Goal: Task Accomplishment & Management: Manage account settings

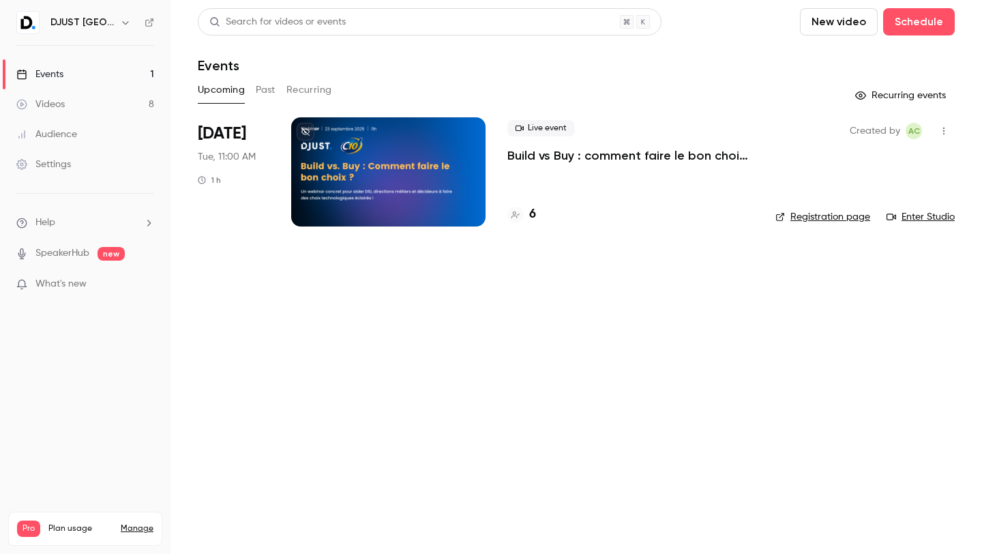
click at [392, 165] on div at bounding box center [388, 171] width 194 height 109
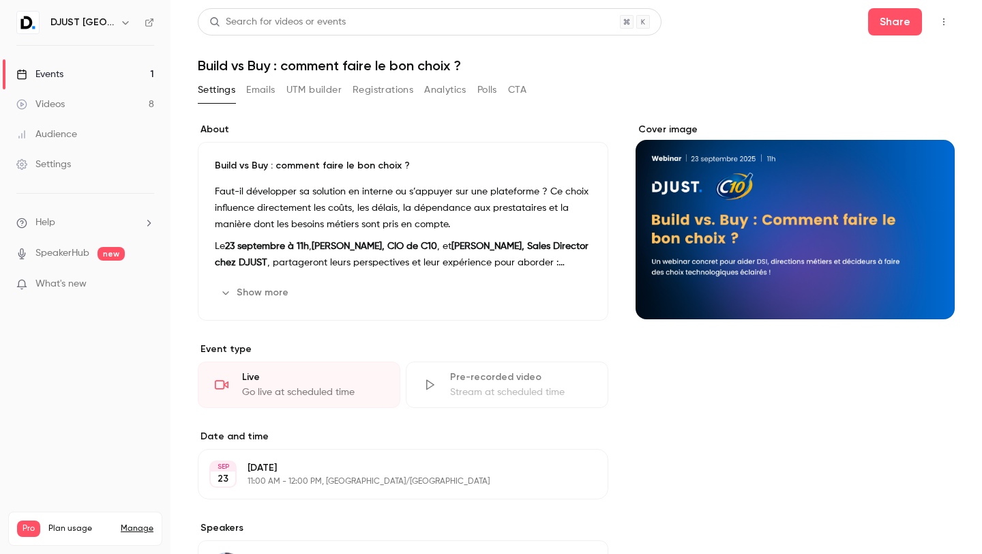
scroll to position [252, 0]
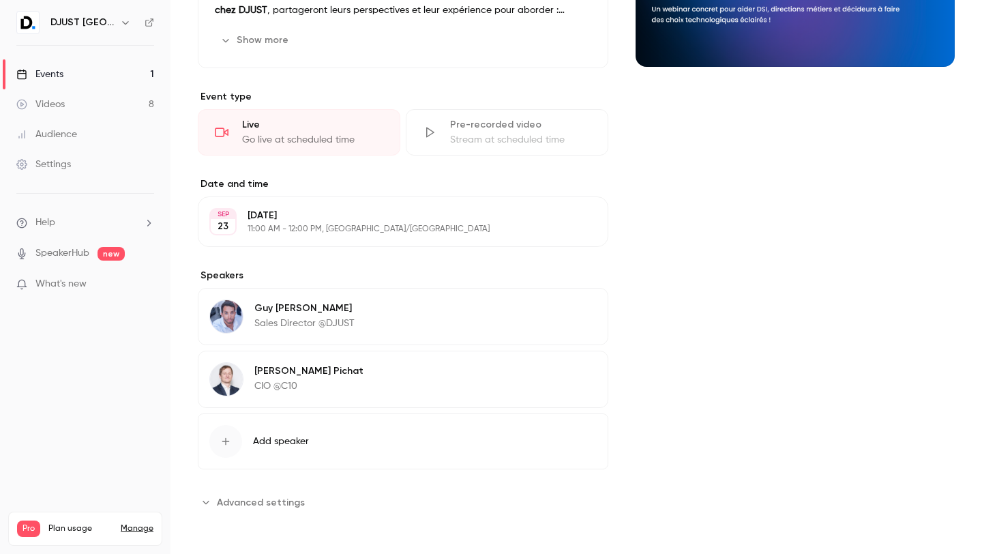
click at [575, 317] on button "Edit" at bounding box center [572, 310] width 50 height 22
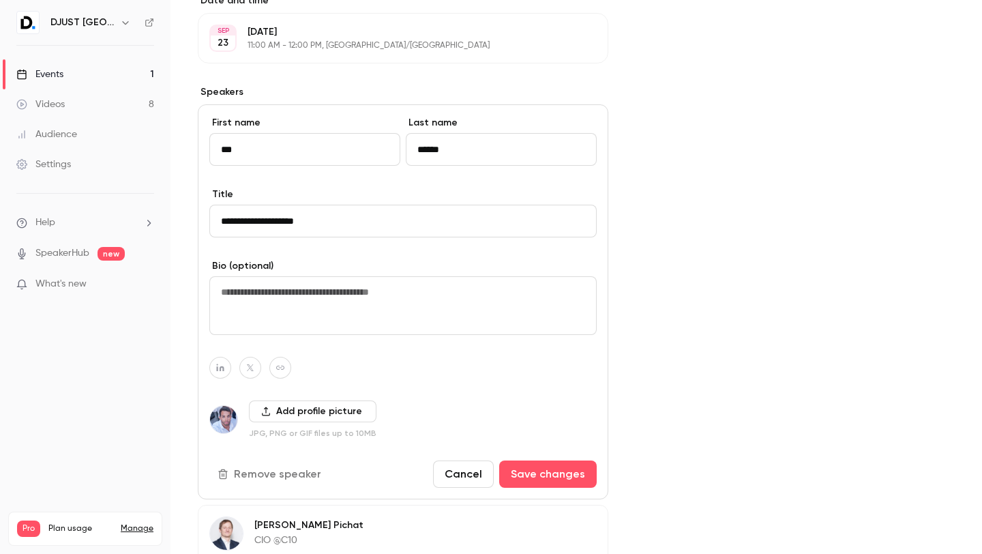
scroll to position [445, 0]
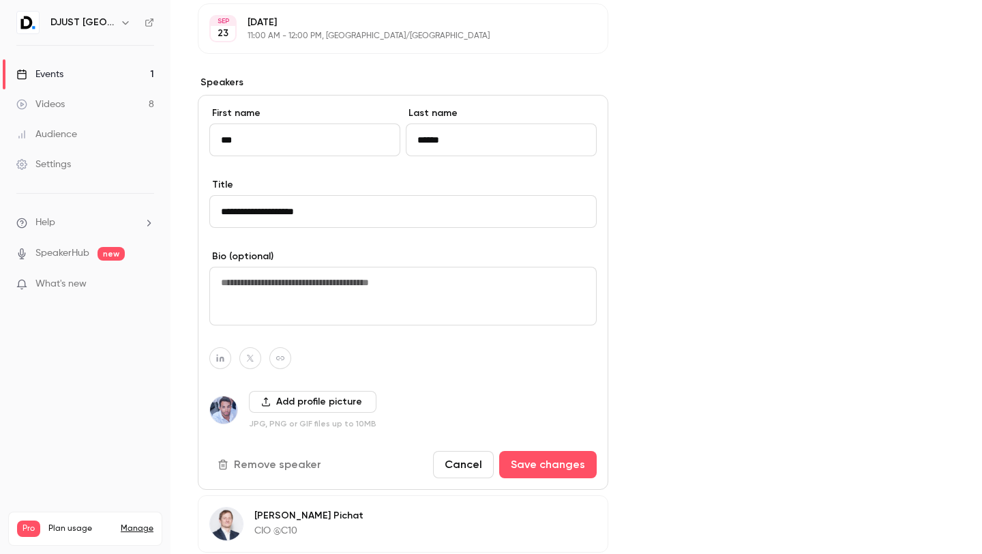
drag, startPoint x: 241, startPoint y: 139, endPoint x: 159, endPoint y: 139, distance: 81.8
click at [159, 139] on div "DJUST France Events 1 Videos 8 Audience Settings Help SpeakerHub new What's new…" at bounding box center [491, 277] width 982 height 554
type input "*"
type input "*****"
drag, startPoint x: 472, startPoint y: 142, endPoint x: 314, endPoint y: 139, distance: 158.2
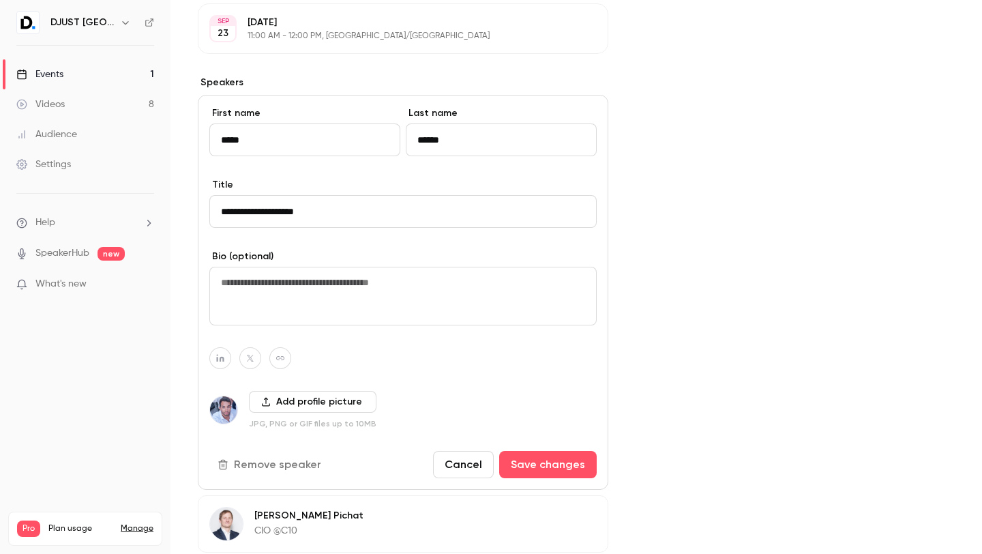
click at [314, 139] on div "First name ***** Last name ******" at bounding box center [402, 142] width 387 height 72
type input "*********"
drag, startPoint x: 279, startPoint y: 211, endPoint x: 157, endPoint y: 211, distance: 121.3
click at [157, 211] on div "DJUST France Events 1 Videos 8 Audience Settings Help SpeakerHub new What's new…" at bounding box center [491, 277] width 982 height 554
paste input "**********"
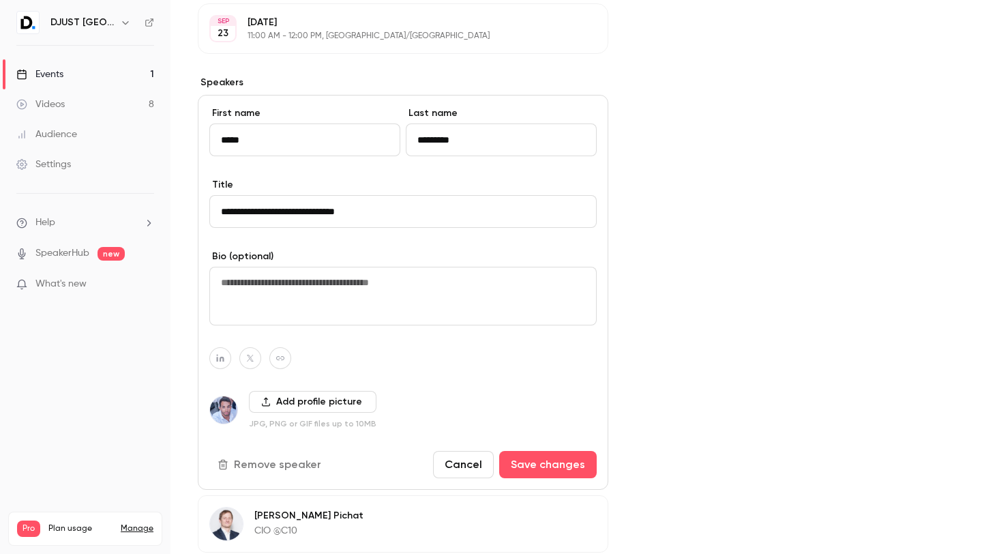
type input "**********"
click at [277, 397] on button "Add profile picture" at bounding box center [312, 402] width 127 height 22
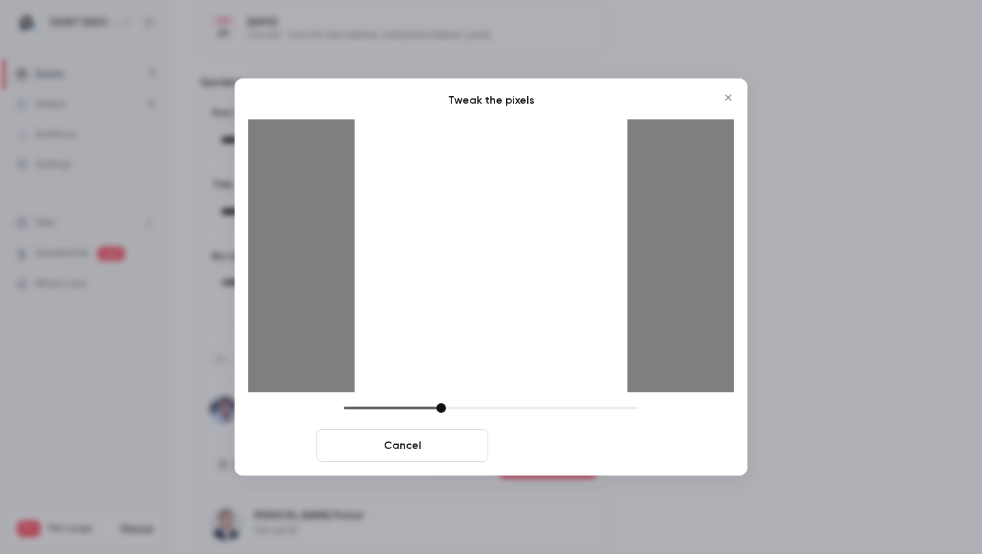
click at [587, 453] on button "Crop and save" at bounding box center [580, 445] width 172 height 33
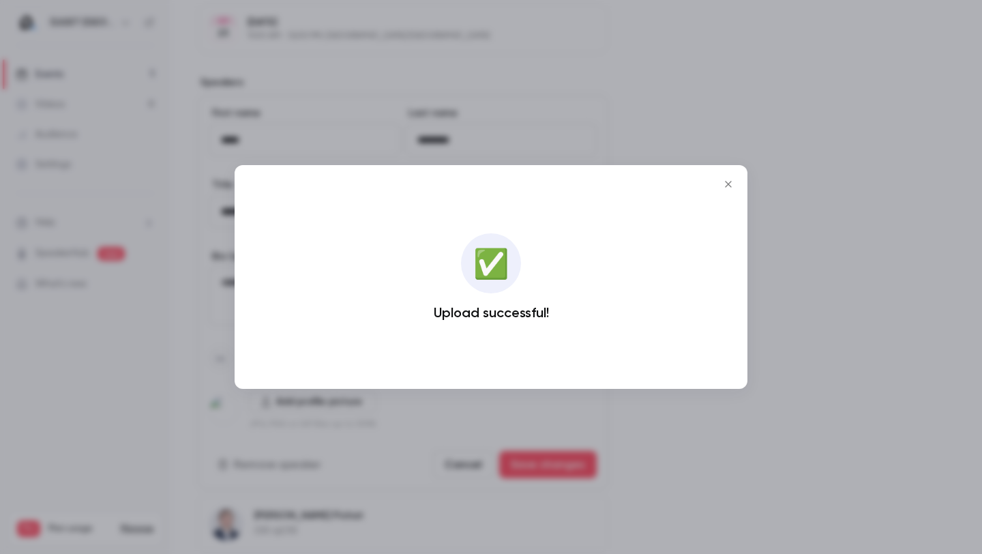
click at [726, 178] on button "Close" at bounding box center [727, 183] width 27 height 27
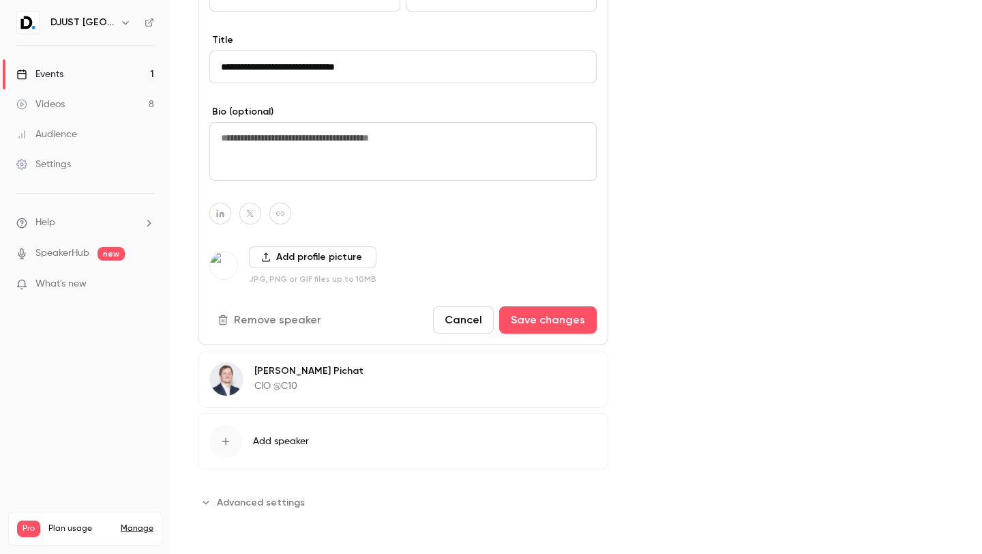
scroll to position [0, 0]
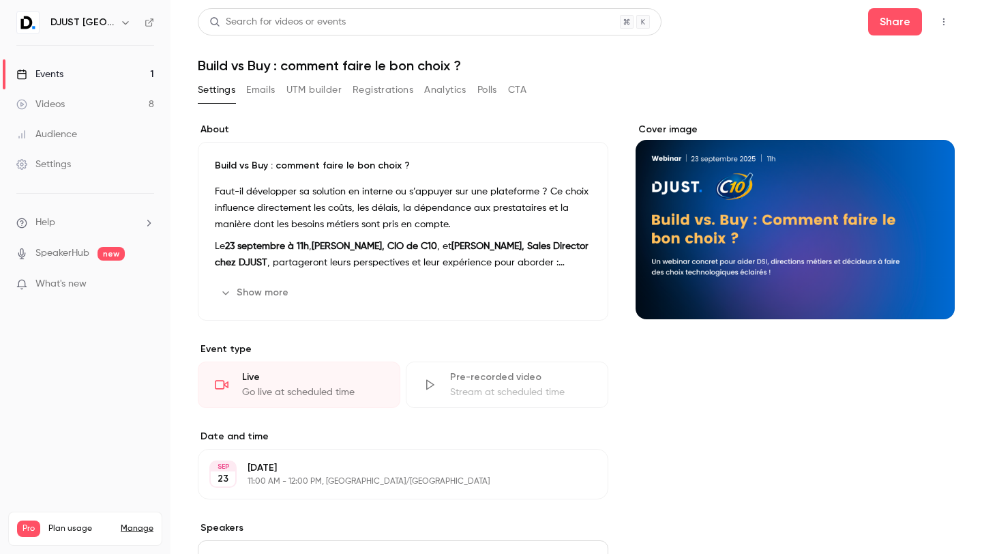
click at [37, 62] on link "Events 1" at bounding box center [85, 74] width 170 height 30
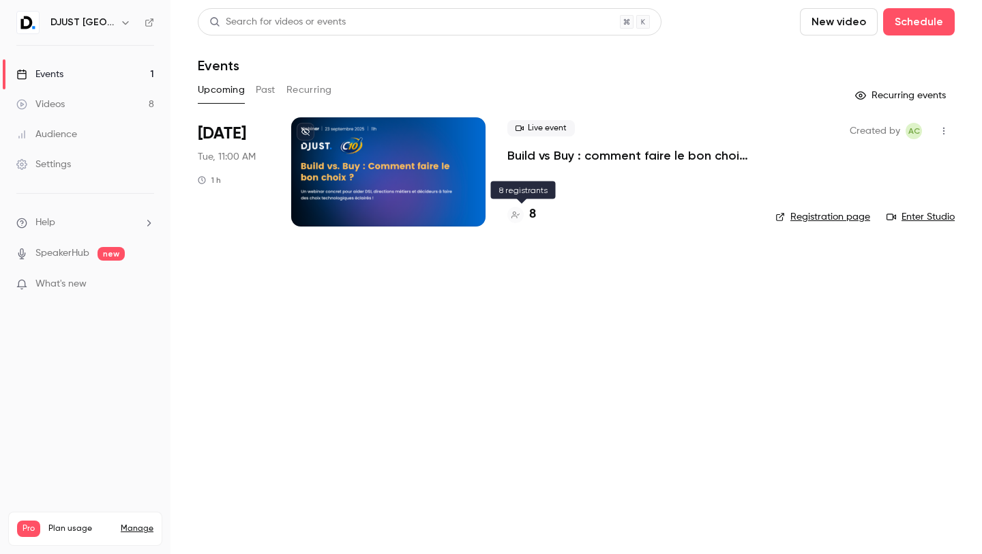
click at [530, 211] on h4 "8" at bounding box center [532, 214] width 7 height 18
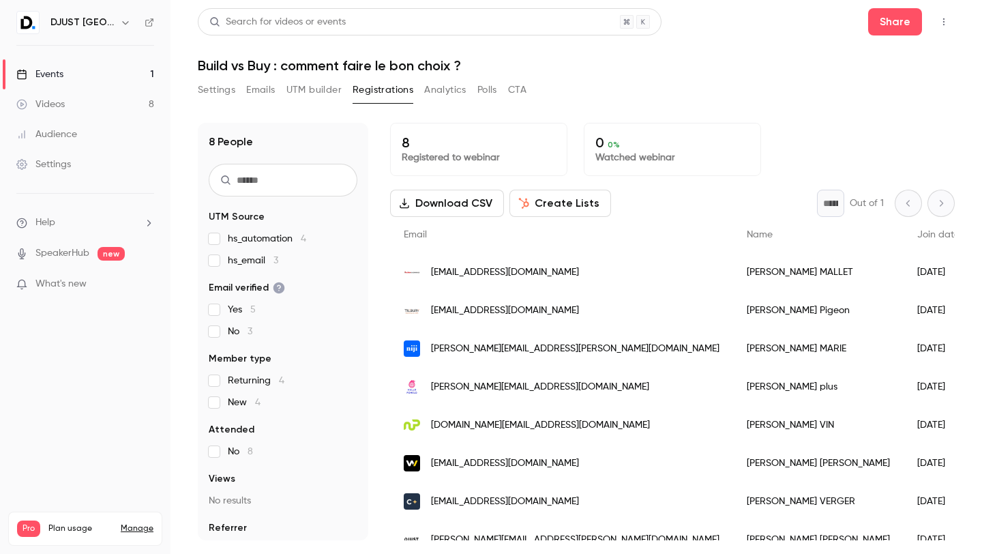
scroll to position [29, 0]
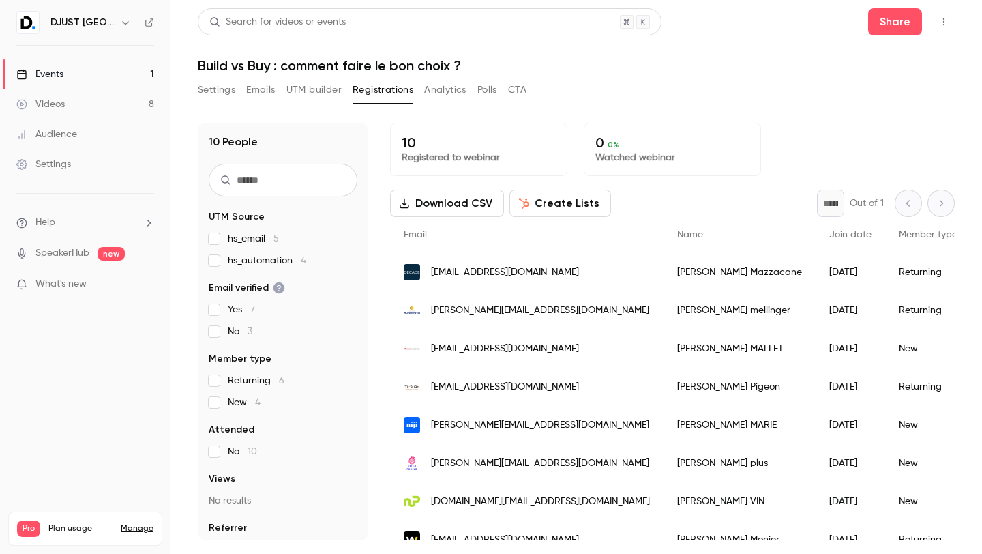
click at [40, 76] on div "Events" at bounding box center [39, 74] width 47 height 14
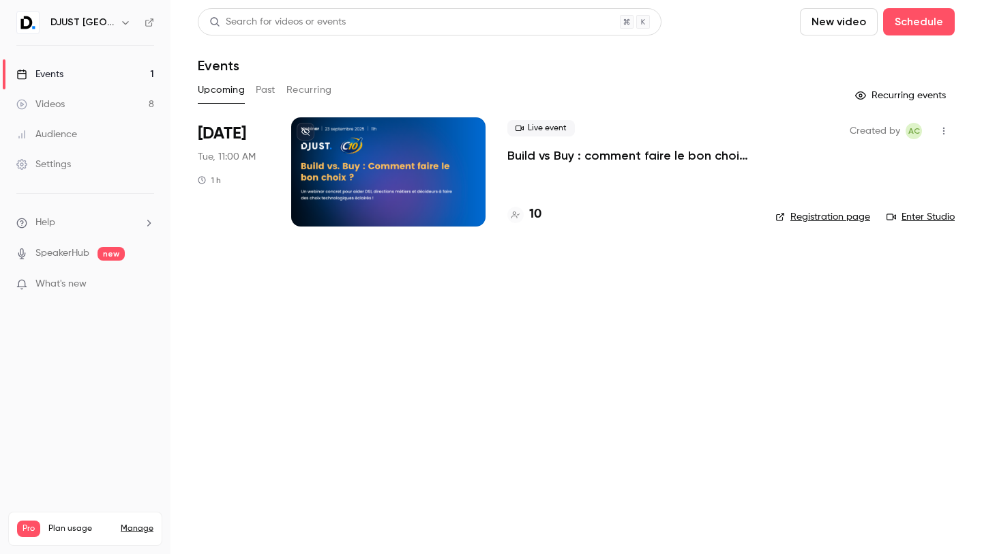
click at [823, 210] on link "Registration page" at bounding box center [822, 217] width 95 height 14
click at [841, 219] on link "Registration page" at bounding box center [822, 217] width 95 height 14
click at [540, 147] on p "Build vs Buy : comment faire le bon choix ?" at bounding box center [630, 155] width 246 height 16
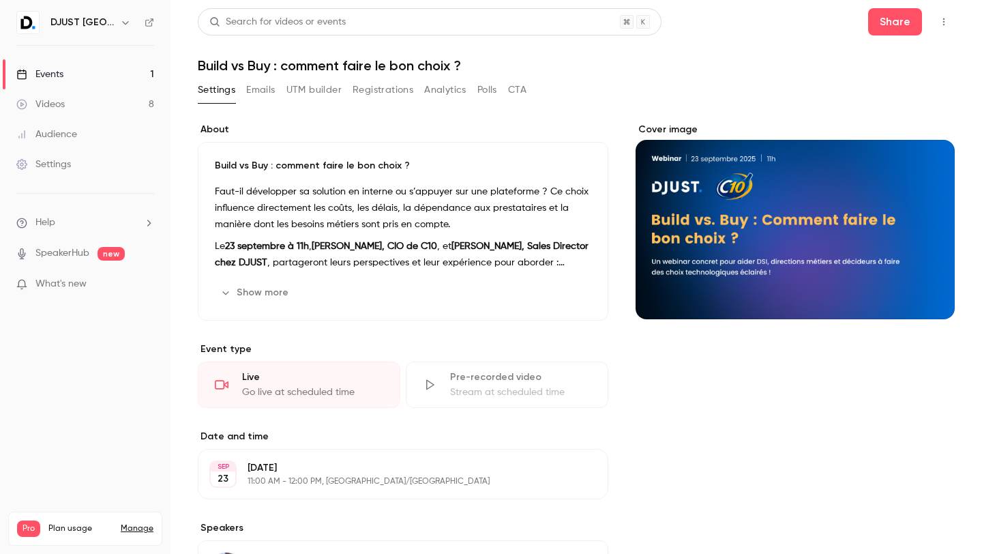
scroll to position [252, 0]
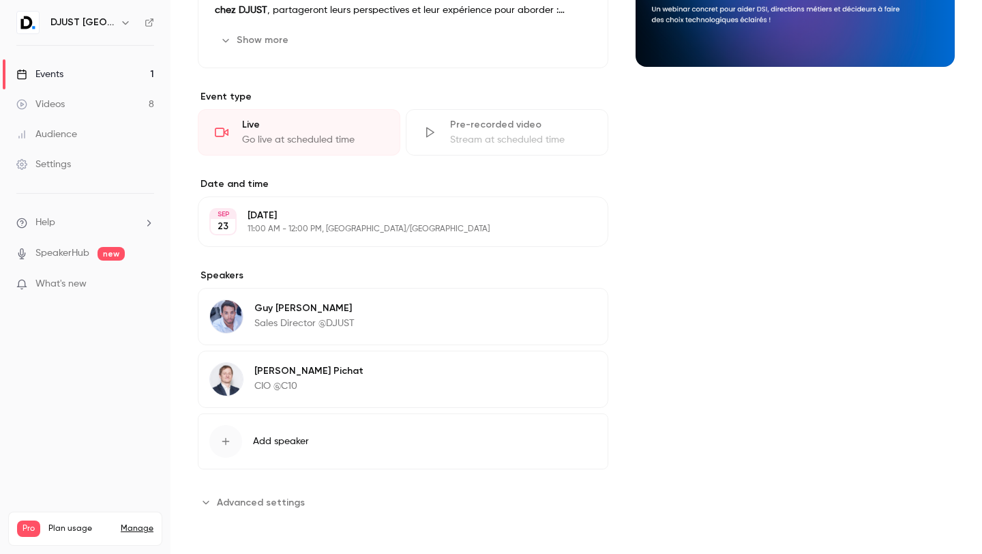
click at [566, 313] on button "Edit" at bounding box center [572, 310] width 50 height 22
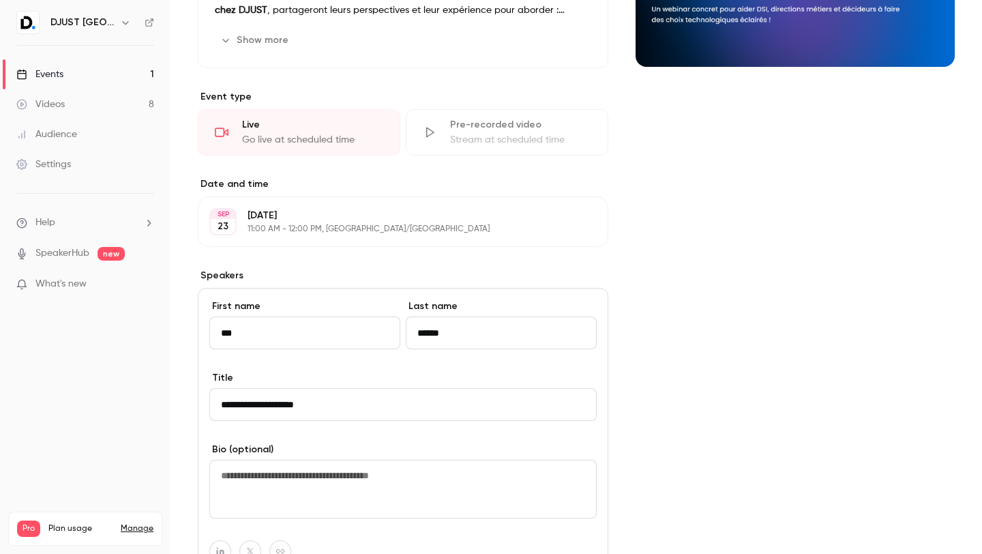
drag, startPoint x: 283, startPoint y: 342, endPoint x: 211, endPoint y: 324, distance: 73.7
click at [211, 324] on input "***" at bounding box center [304, 332] width 191 height 33
type input "*****"
click at [456, 324] on input "******" at bounding box center [501, 332] width 191 height 33
drag, startPoint x: 456, startPoint y: 340, endPoint x: 350, endPoint y: 333, distance: 106.6
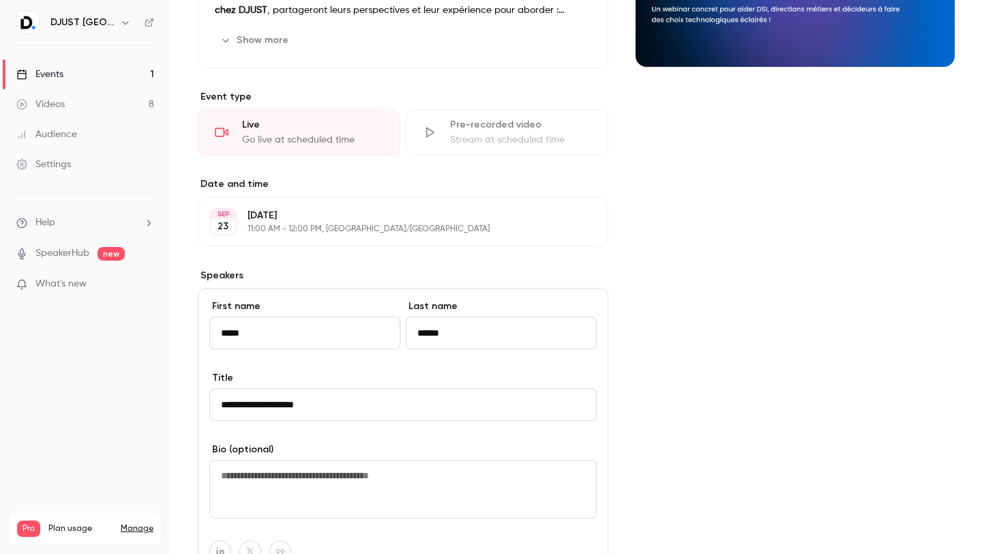
click at [350, 333] on div "First name ***** Last name ******" at bounding box center [402, 335] width 387 height 72
type input "*********"
click at [343, 402] on input "**********" at bounding box center [402, 404] width 387 height 33
drag, startPoint x: 280, startPoint y: 404, endPoint x: 170, endPoint y: 401, distance: 110.5
click at [170, 401] on div "DJUST France Events 1 Videos 8 Audience Settings Help SpeakerHub new What's new…" at bounding box center [491, 277] width 982 height 554
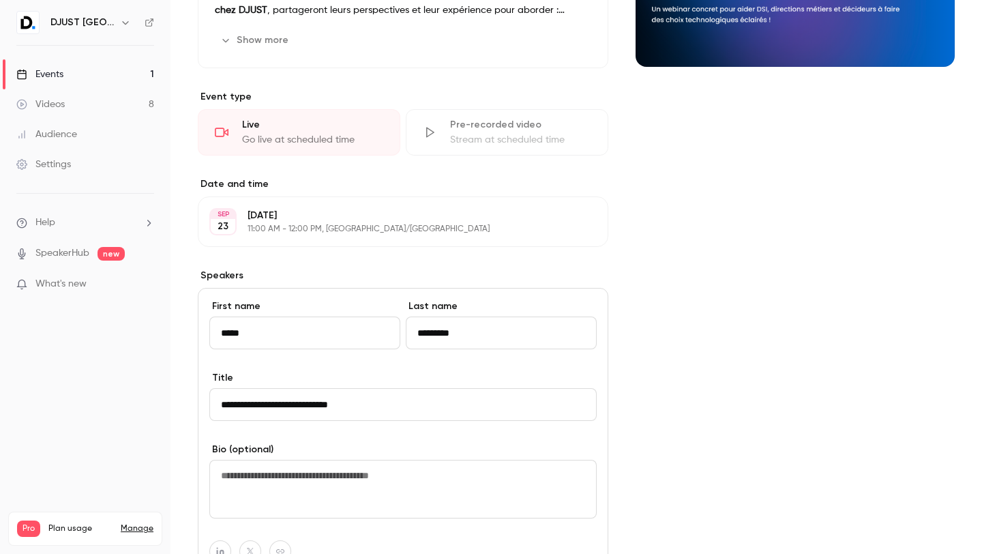
scroll to position [483, 0]
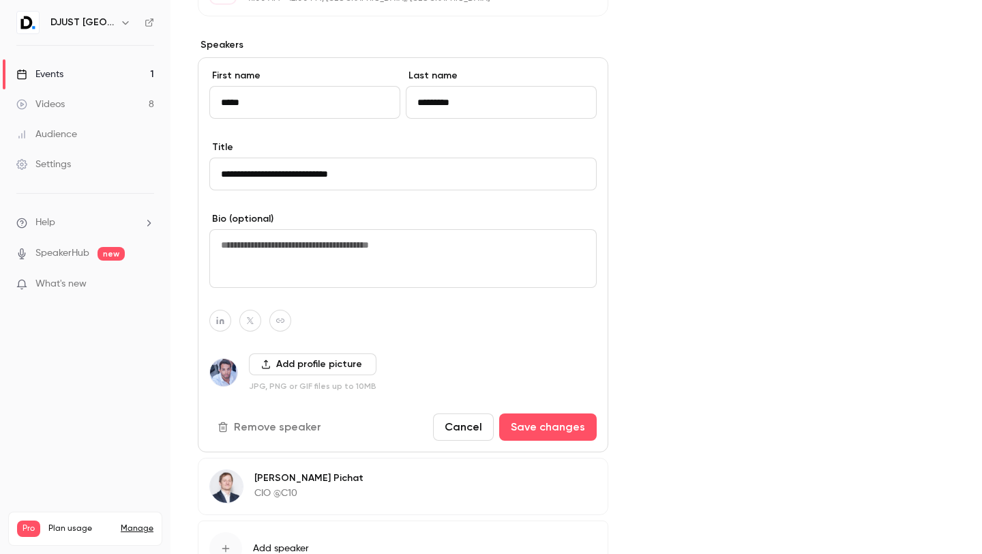
type input "**********"
click at [333, 361] on button "Add profile picture" at bounding box center [312, 364] width 127 height 22
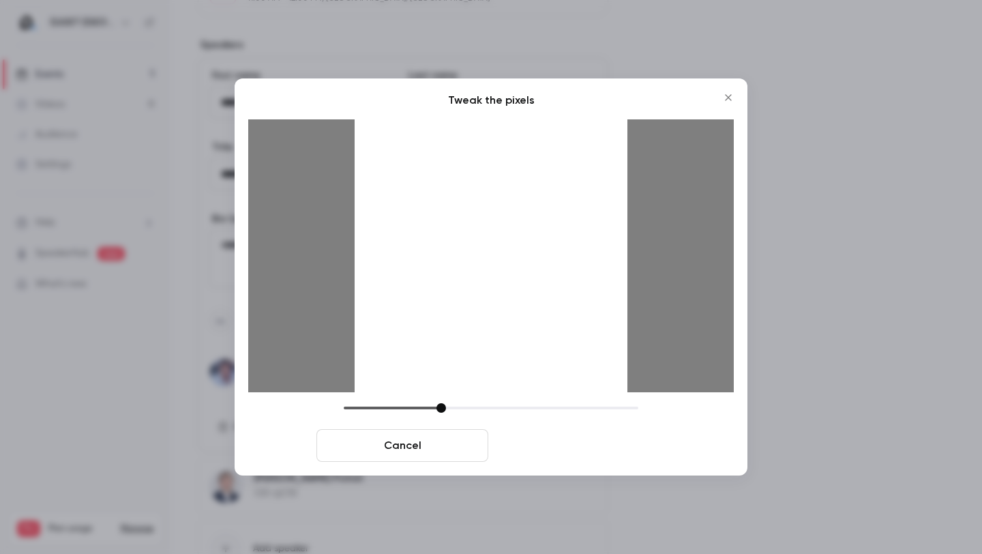
click at [596, 444] on button "Crop and save" at bounding box center [580, 445] width 172 height 33
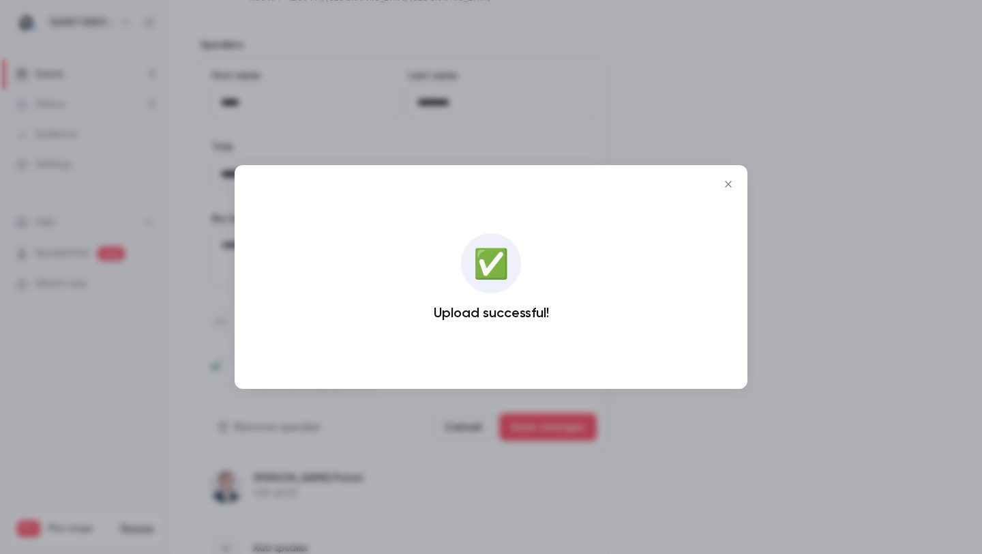
click at [721, 179] on icon "Close" at bounding box center [728, 184] width 16 height 11
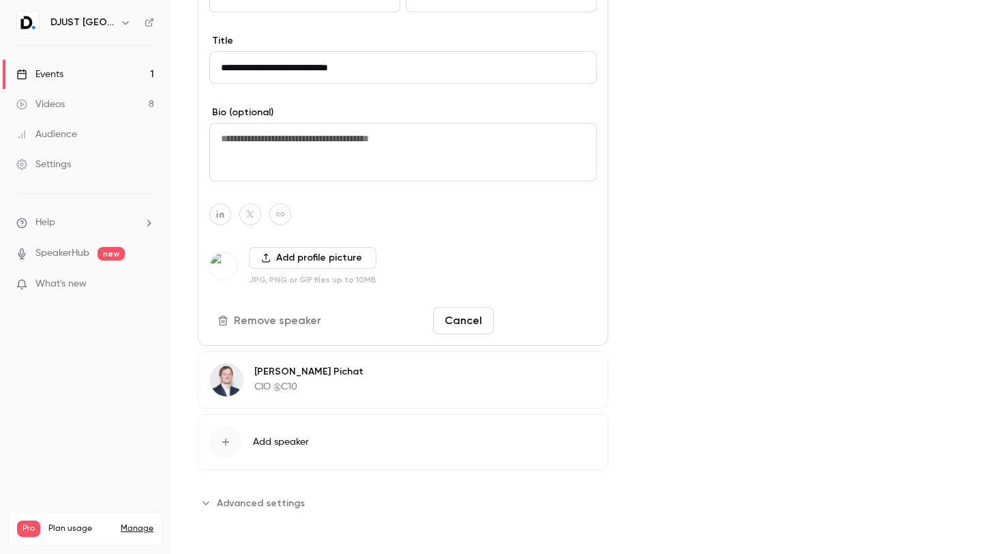
click at [543, 309] on button "Save changes" at bounding box center [547, 320] width 97 height 27
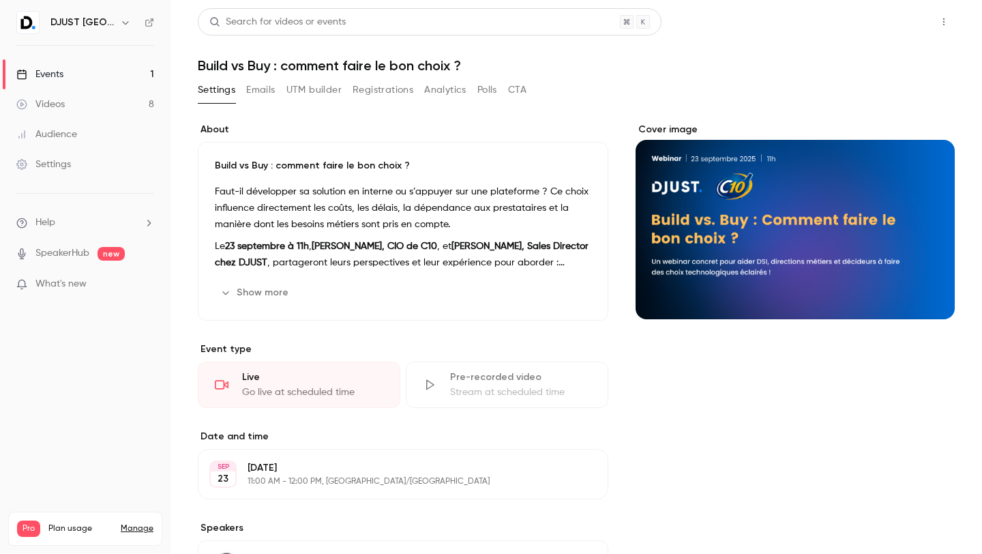
click at [876, 28] on button "Share" at bounding box center [895, 21] width 54 height 27
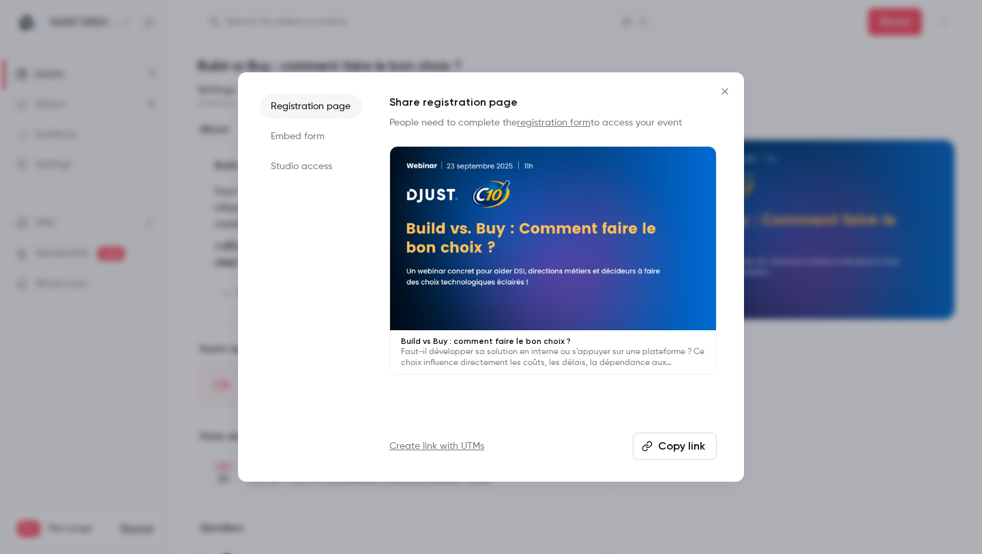
click at [730, 90] on icon "Close" at bounding box center [724, 91] width 16 height 11
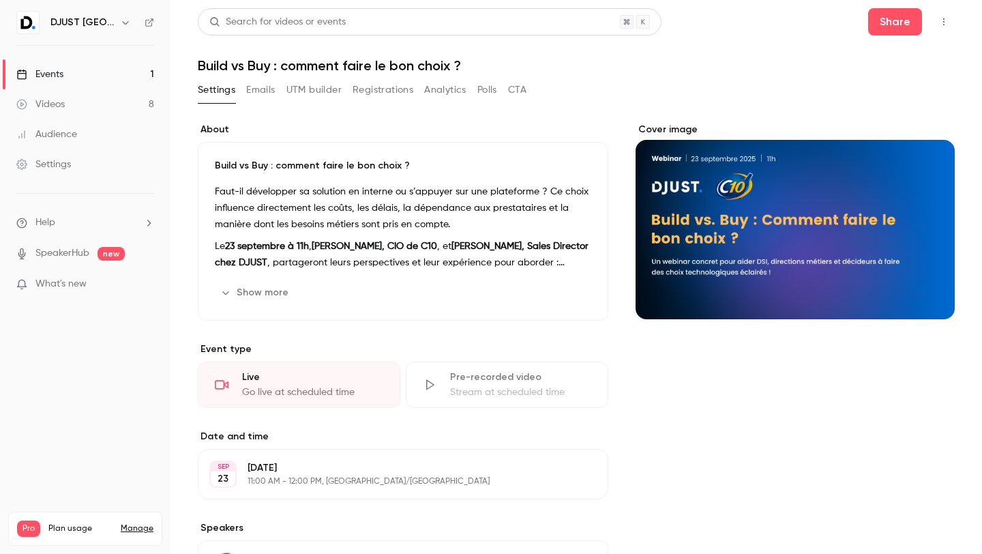
click at [816, 356] on div "Cover image" at bounding box center [794, 444] width 319 height 642
click at [922, 290] on icon "Cover image" at bounding box center [929, 294] width 15 height 11
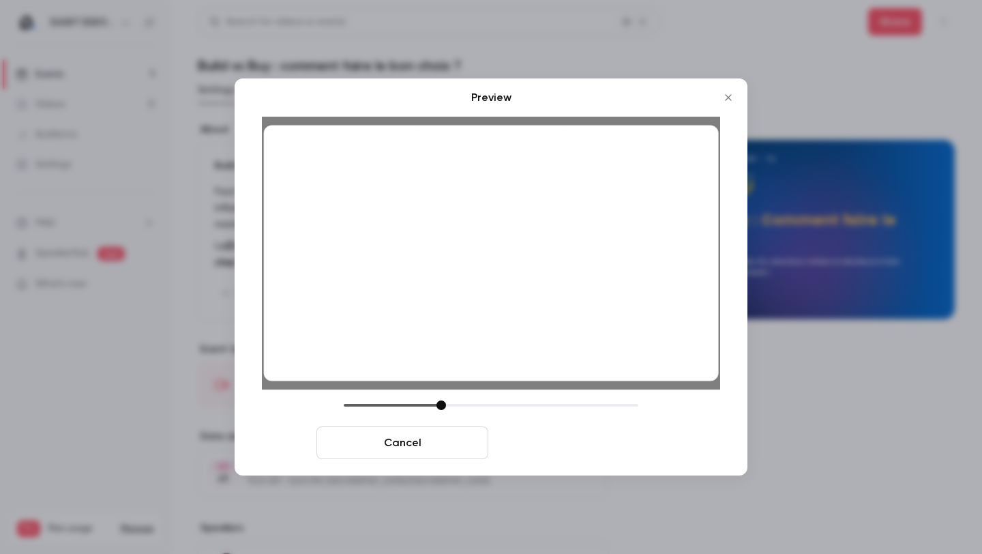
click at [616, 444] on button "Save cover" at bounding box center [580, 442] width 172 height 33
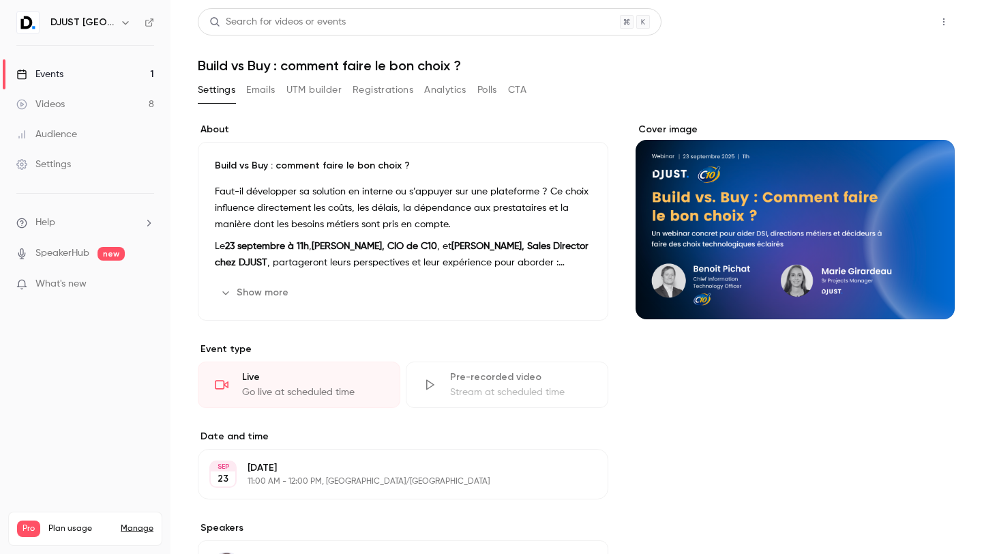
click at [886, 25] on button "Share" at bounding box center [895, 21] width 54 height 27
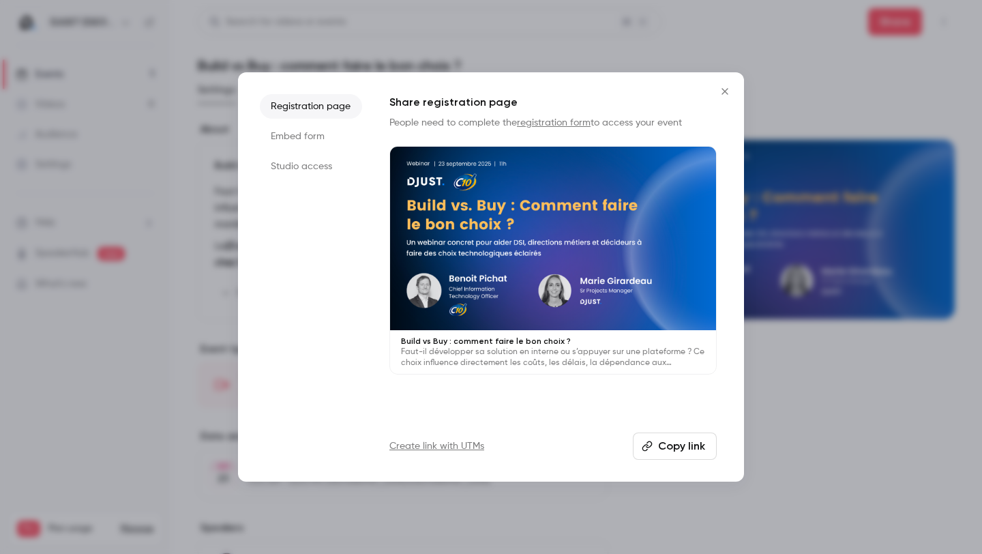
click at [726, 91] on icon "Close" at bounding box center [724, 91] width 16 height 11
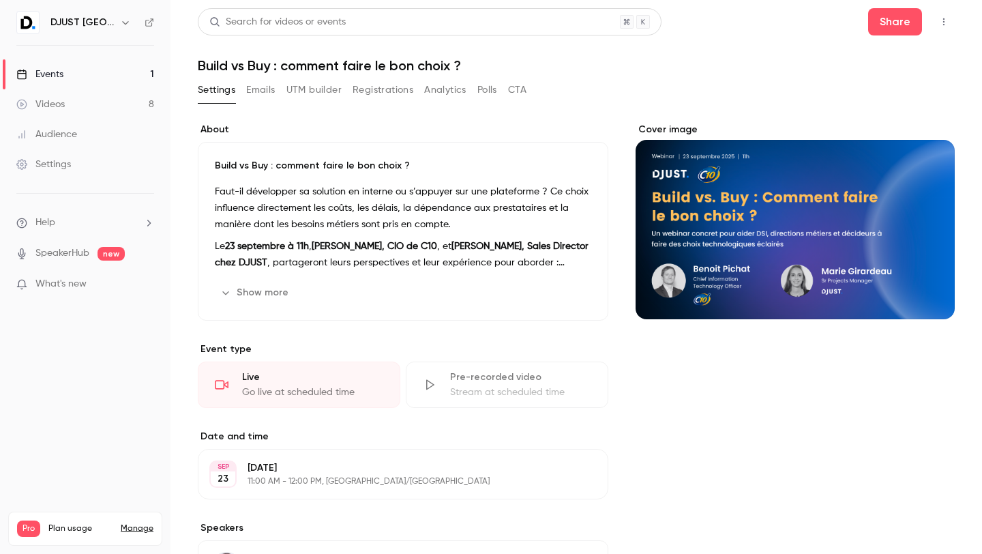
click at [41, 78] on div "Events" at bounding box center [39, 74] width 47 height 14
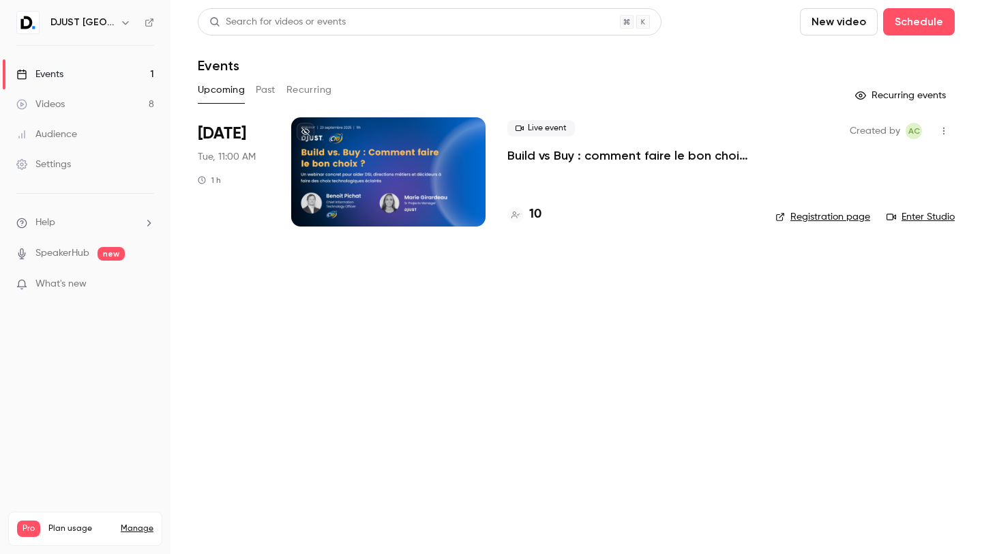
click at [821, 219] on link "Registration page" at bounding box center [822, 217] width 95 height 14
click at [851, 222] on link "Registration page" at bounding box center [822, 217] width 95 height 14
click at [821, 211] on link "Registration page" at bounding box center [822, 217] width 95 height 14
click at [804, 218] on link "Registration page" at bounding box center [822, 217] width 95 height 14
click at [853, 223] on link "Registration page" at bounding box center [822, 217] width 95 height 14
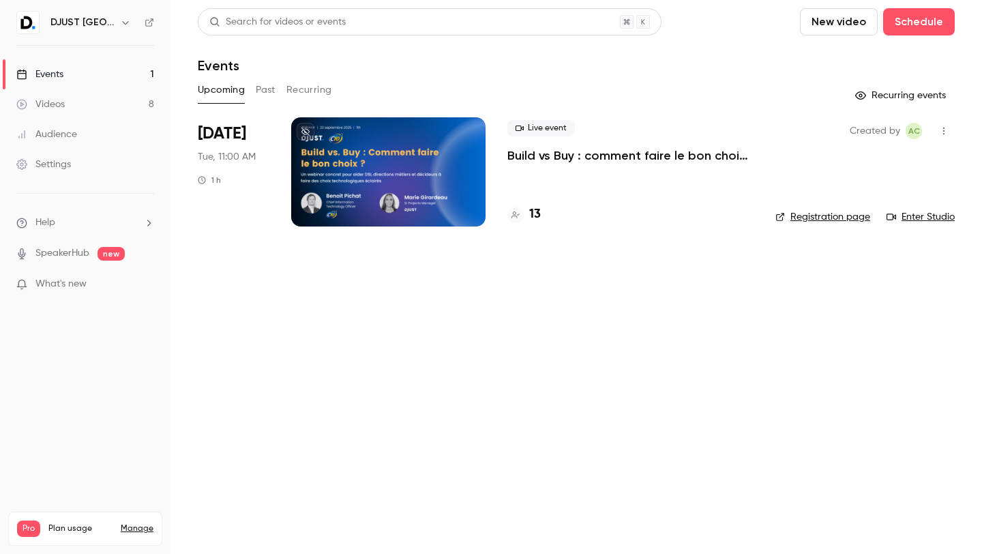
click at [843, 217] on link "Registration page" at bounding box center [822, 217] width 95 height 14
click at [531, 208] on h4 "19" at bounding box center [535, 214] width 12 height 18
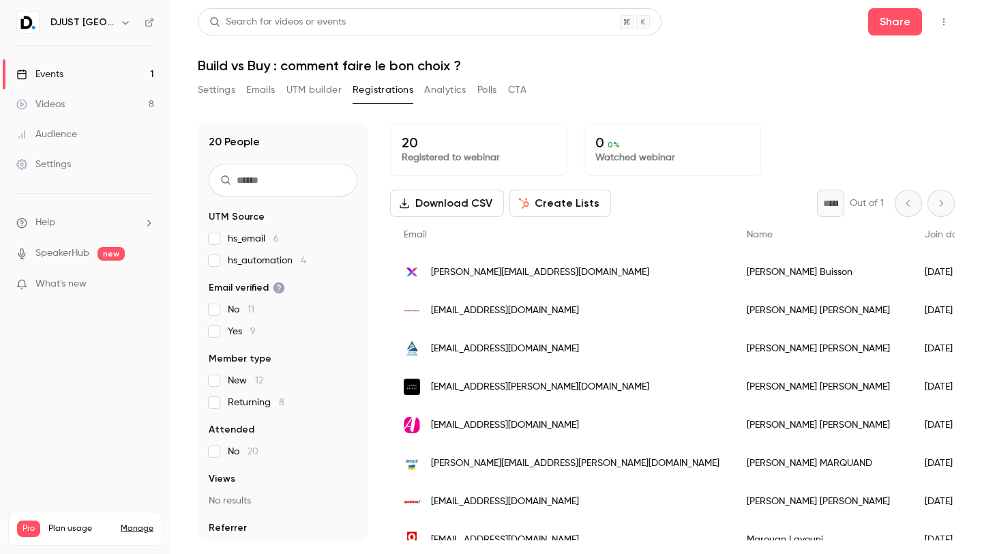
scroll to position [487, 0]
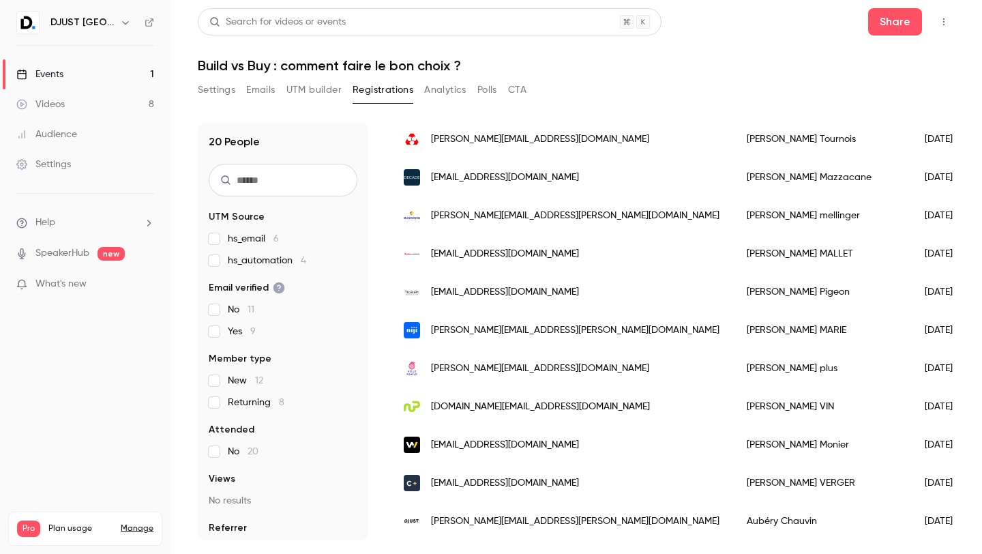
click at [138, 72] on link "Events 1" at bounding box center [85, 74] width 170 height 30
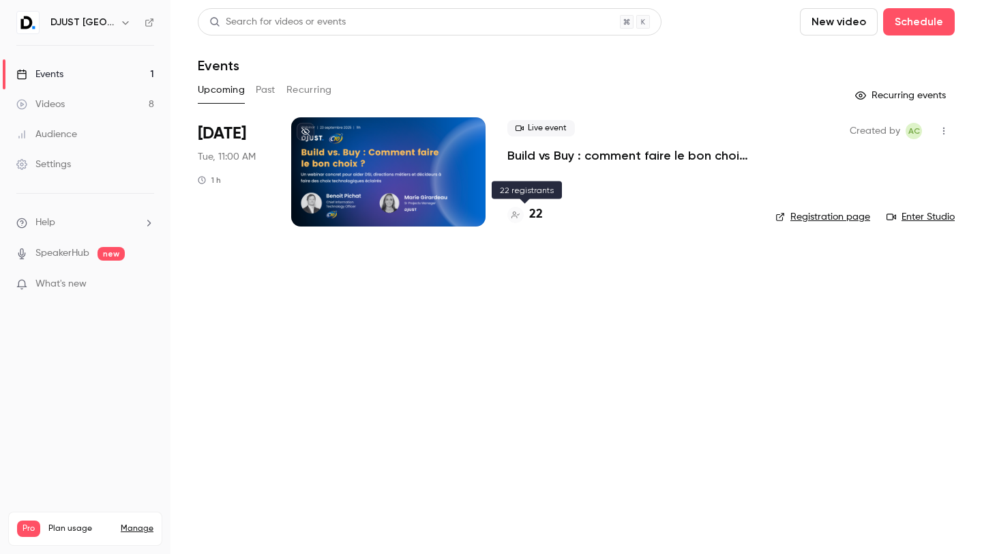
click at [526, 206] on div "22" at bounding box center [524, 214] width 35 height 18
